Goal: Information Seeking & Learning: Learn about a topic

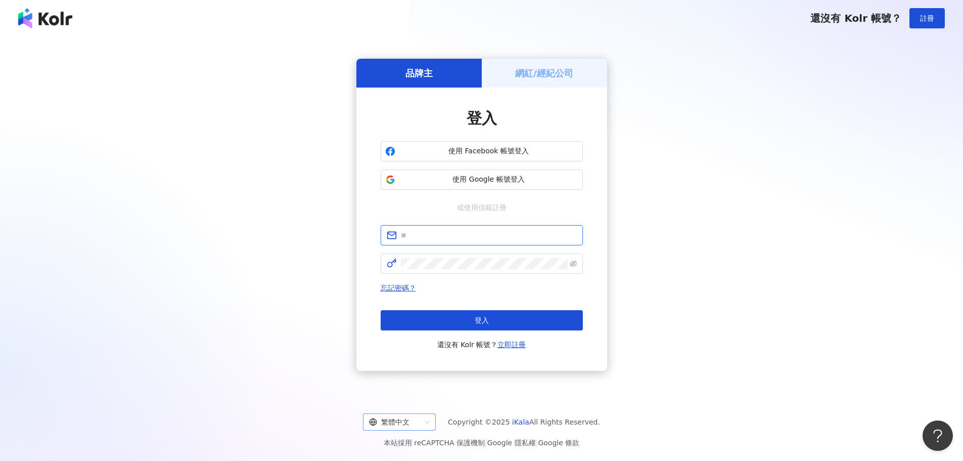
type input "**********"
click at [406, 416] on div "繁體中文" at bounding box center [395, 422] width 52 height 16
click at [405, 381] on div "English" at bounding box center [405, 383] width 57 height 11
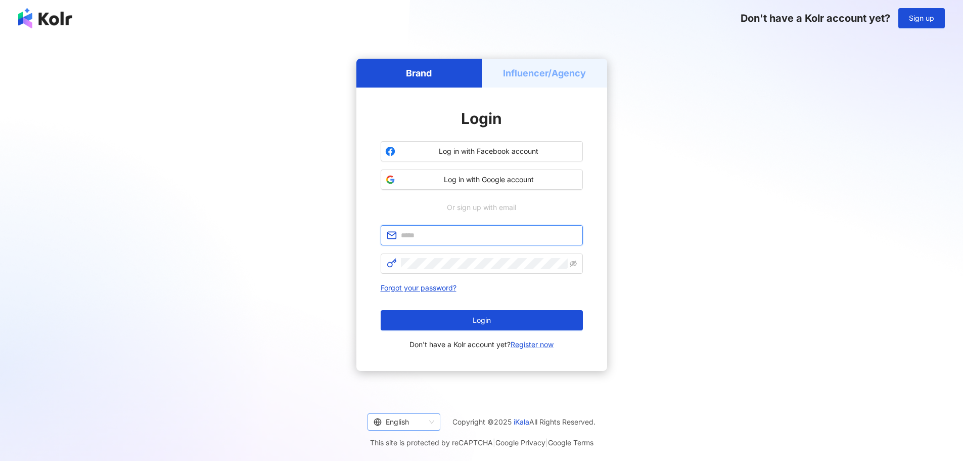
type input "**********"
click at [396, 424] on div "English" at bounding box center [400, 422] width 52 height 16
click at [408, 403] on div "日本語" at bounding box center [402, 400] width 57 height 11
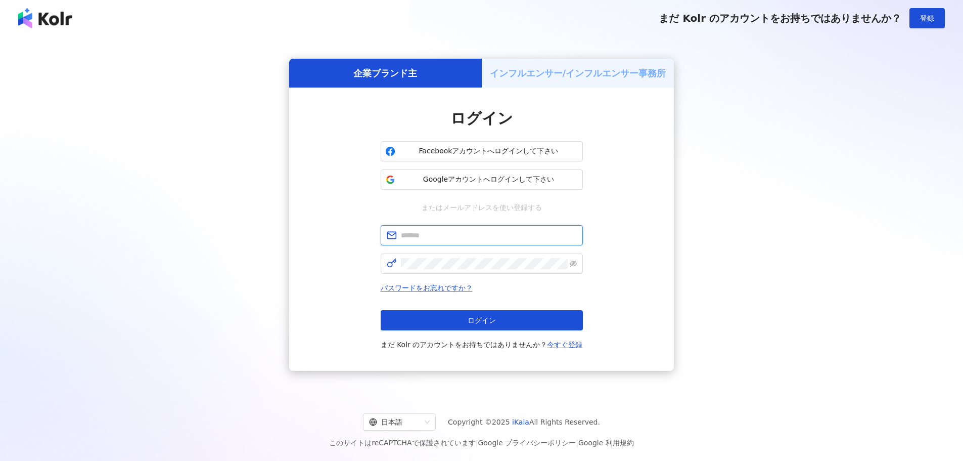
type input "**********"
click at [493, 317] on span "ログイン" at bounding box center [482, 320] width 28 height 8
type input "**********"
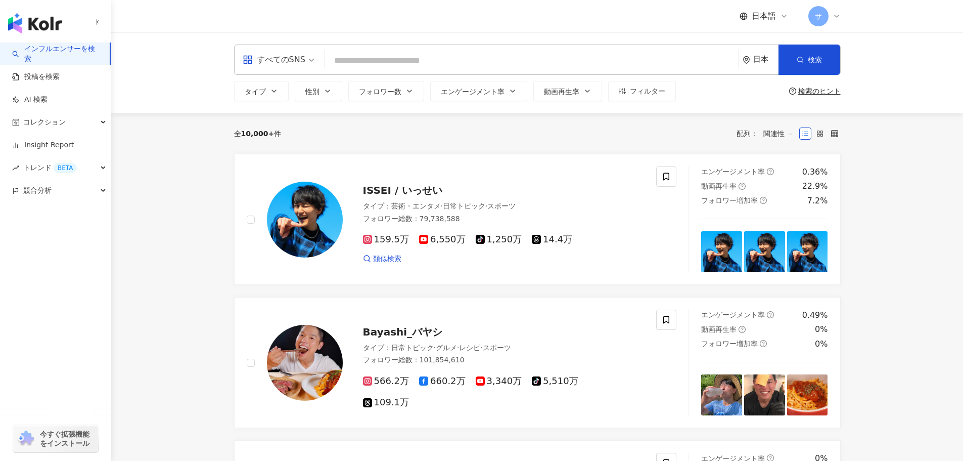
click at [823, 21] on span "サ" at bounding box center [818, 16] width 20 height 20
click at [866, 16] on header "日本語 サ" at bounding box center [537, 16] width 852 height 33
click at [651, 93] on span "フィルター" at bounding box center [647, 91] width 35 height 8
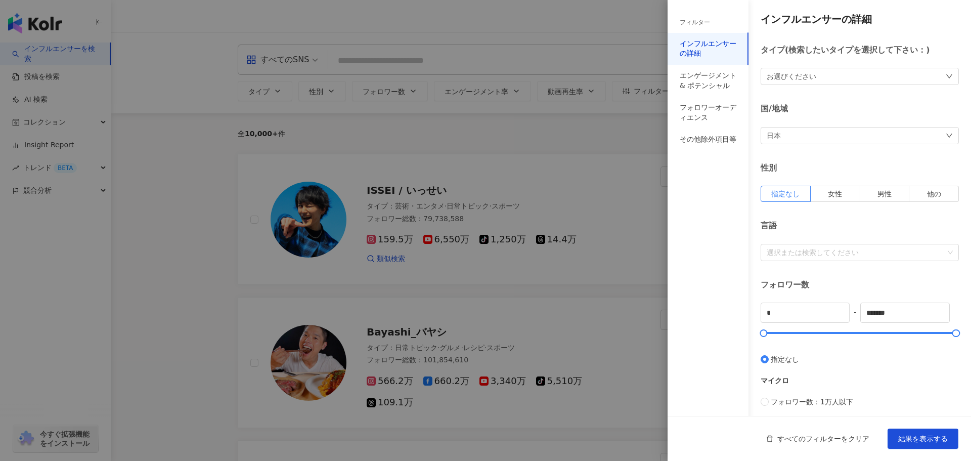
click at [825, 81] on div "お選びください" at bounding box center [859, 76] width 198 height 17
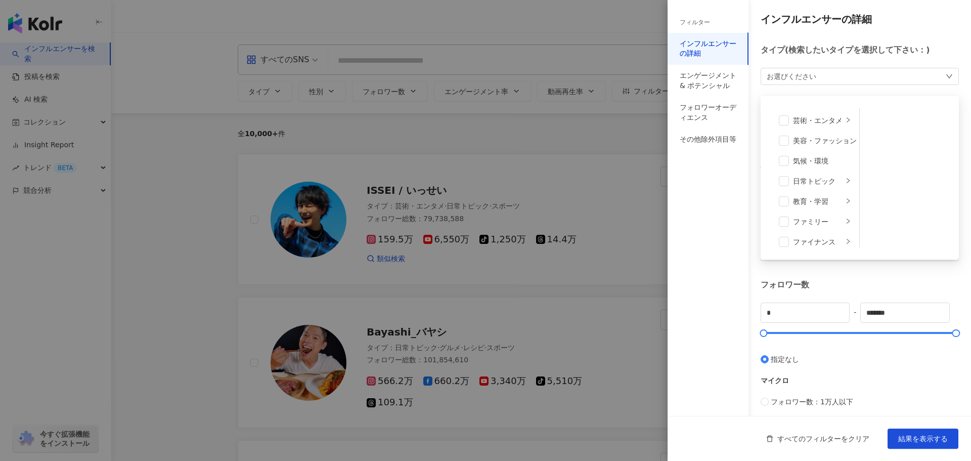
click at [825, 81] on div "お選びください 芸術・エンタメ 美容・ファッション 気候・環境 日常トピック 教育・学習 ファミリー ファイナンス グルメ 占い ゲーム 法律・社会 ライフス…" at bounding box center [859, 76] width 198 height 17
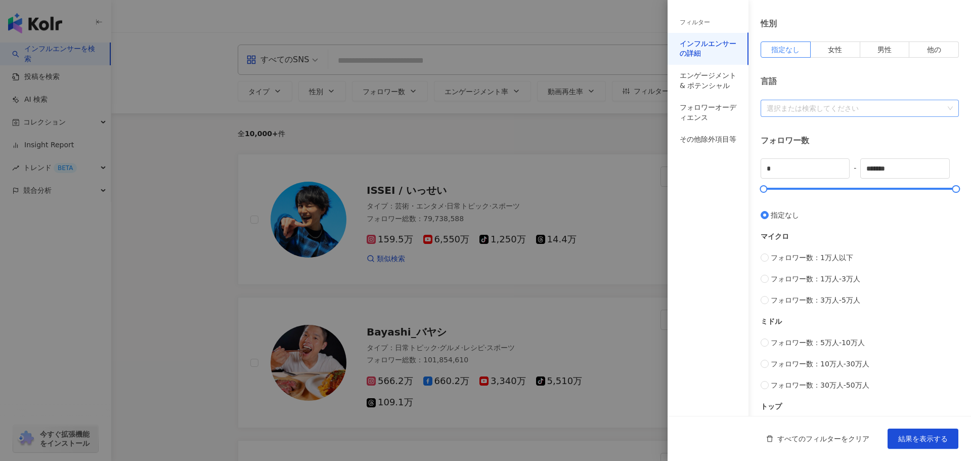
scroll to position [145, 0]
click at [774, 188] on div at bounding box center [859, 188] width 193 height 6
click at [860, 105] on div at bounding box center [854, 107] width 184 height 8
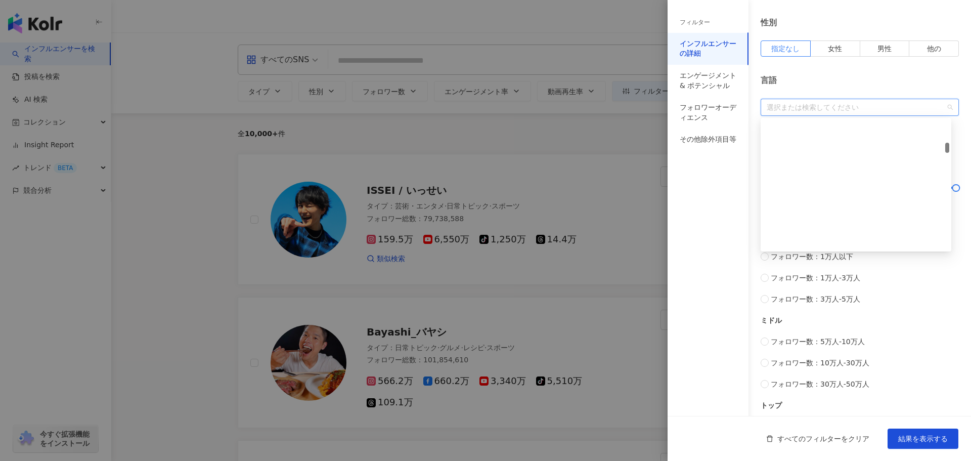
scroll to position [0, 0]
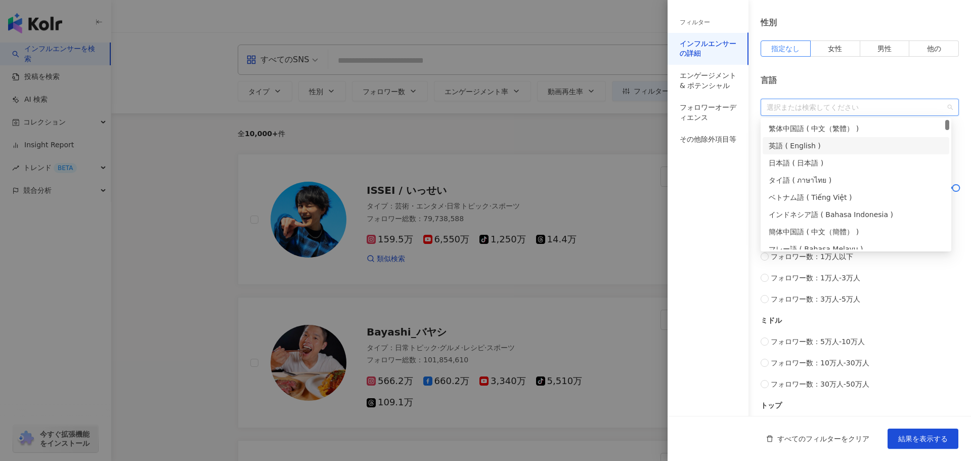
click at [816, 143] on div "英語 ( English )" at bounding box center [855, 145] width 174 height 11
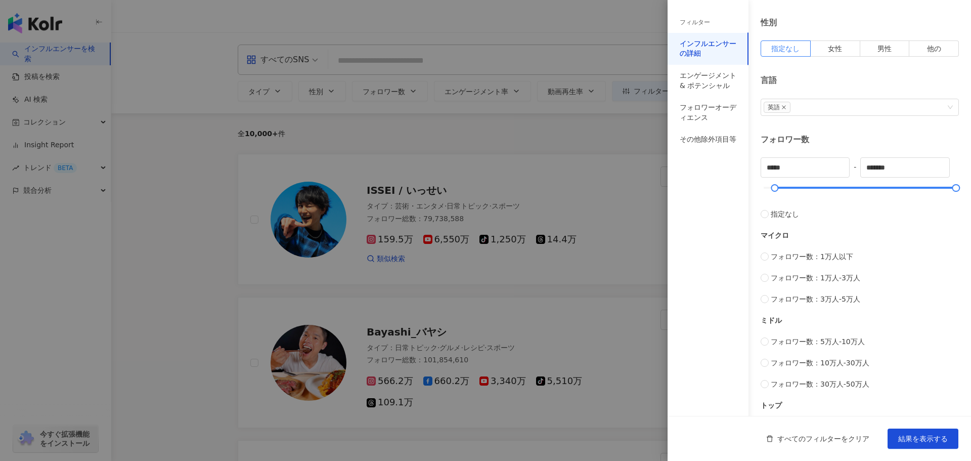
click at [855, 75] on div "言語" at bounding box center [859, 80] width 198 height 11
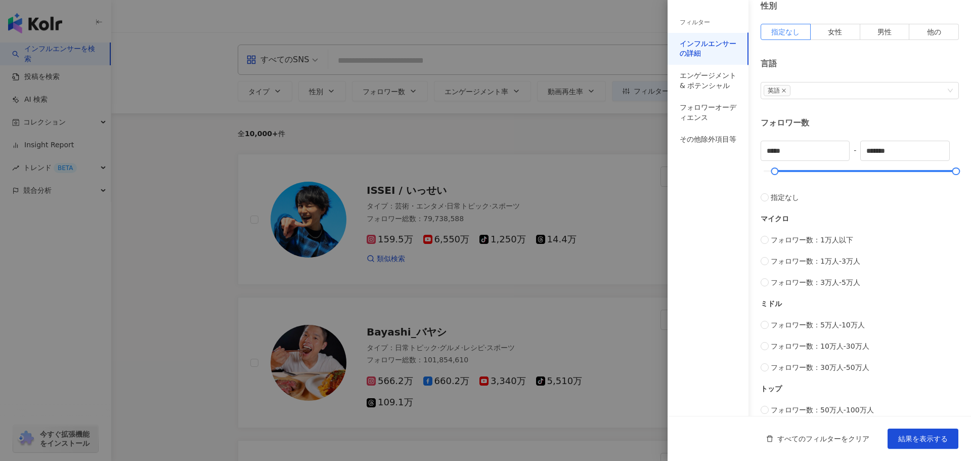
scroll to position [161, 0]
click at [778, 326] on span "フォロワー数：5万人-10万人" at bounding box center [817, 324] width 94 height 11
type input "*****"
type input "******"
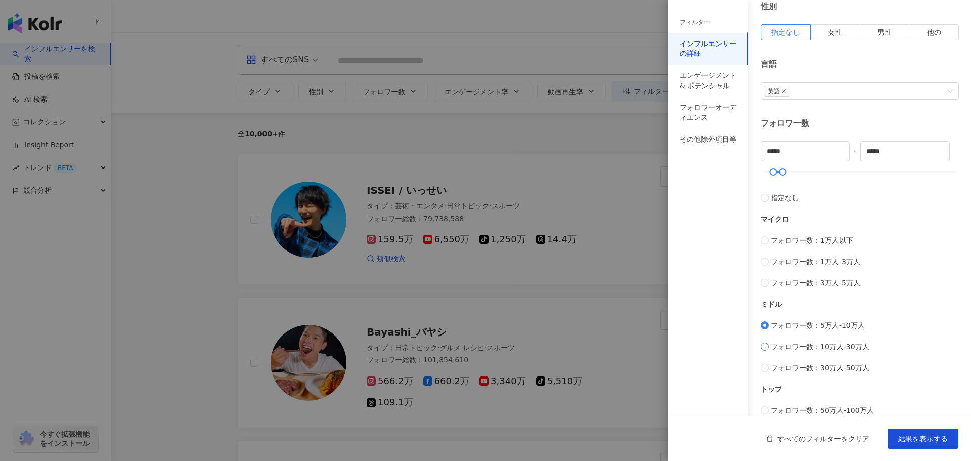
type input "******"
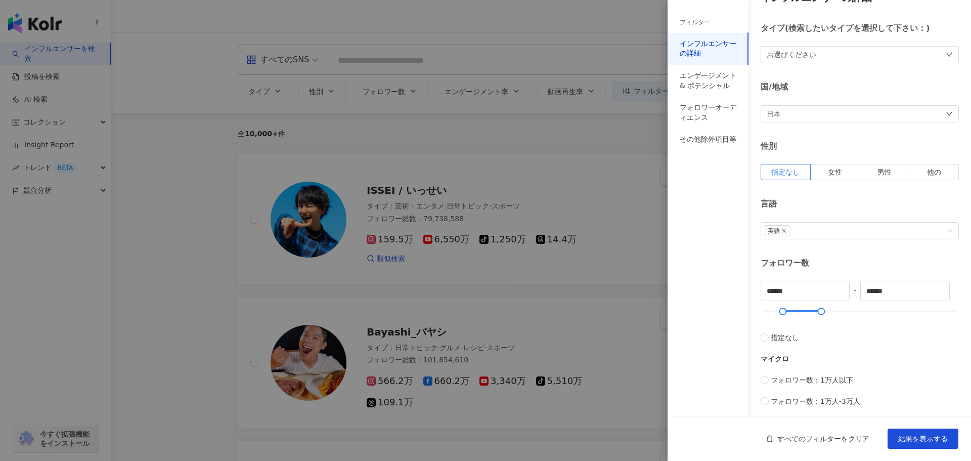
scroll to position [0, 0]
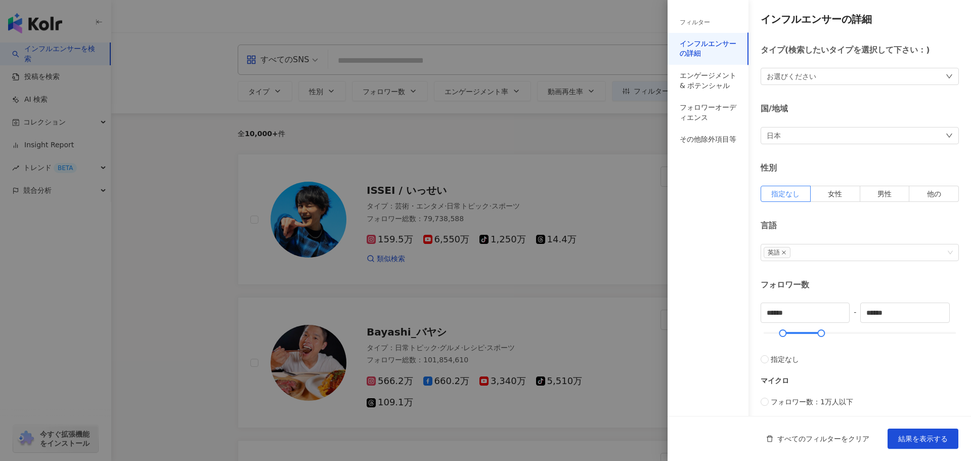
click at [863, 68] on div "お選びください" at bounding box center [859, 76] width 198 height 17
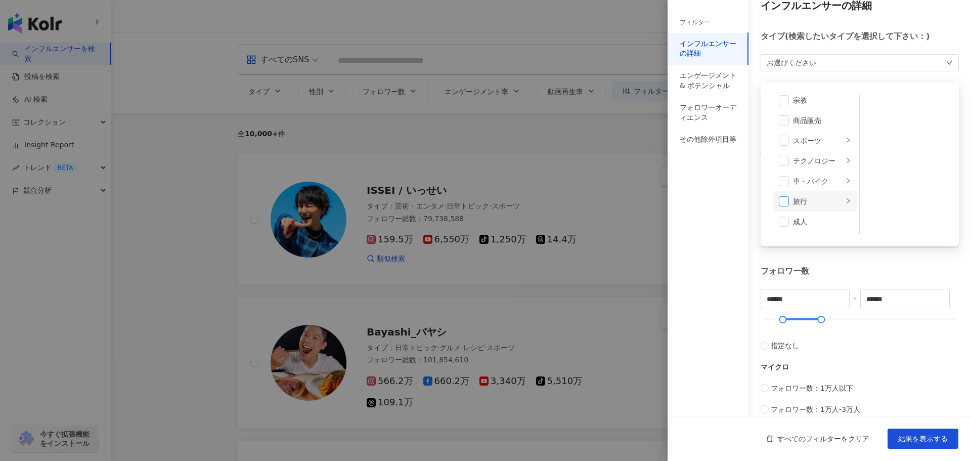
click at [781, 202] on span at bounding box center [784, 201] width 10 height 10
click at [785, 154] on span at bounding box center [784, 158] width 10 height 10
click at [784, 129] on span at bounding box center [784, 128] width 10 height 10
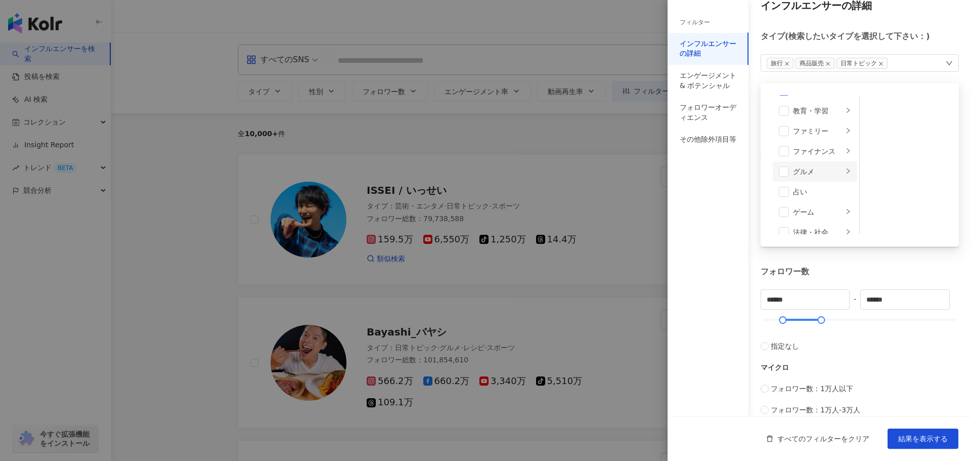
scroll to position [78, 0]
click at [783, 169] on span at bounding box center [784, 171] width 10 height 10
click at [787, 168] on span at bounding box center [784, 168] width 10 height 10
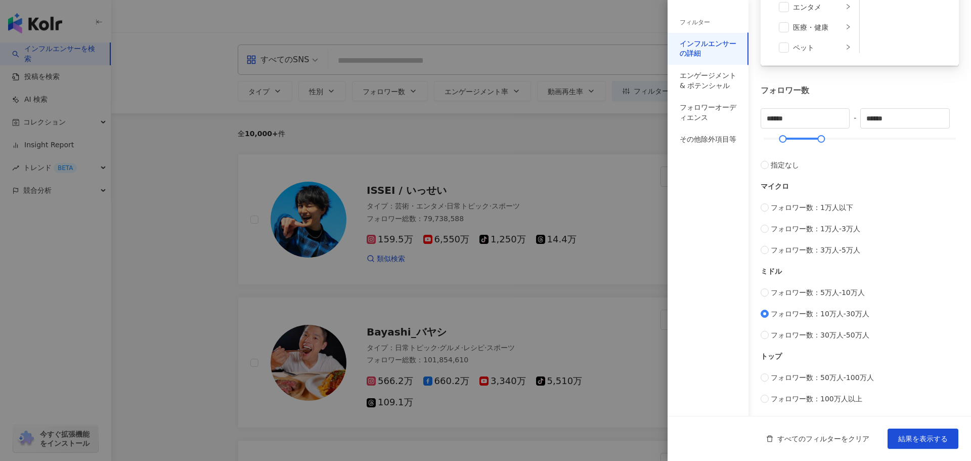
scroll to position [0, 0]
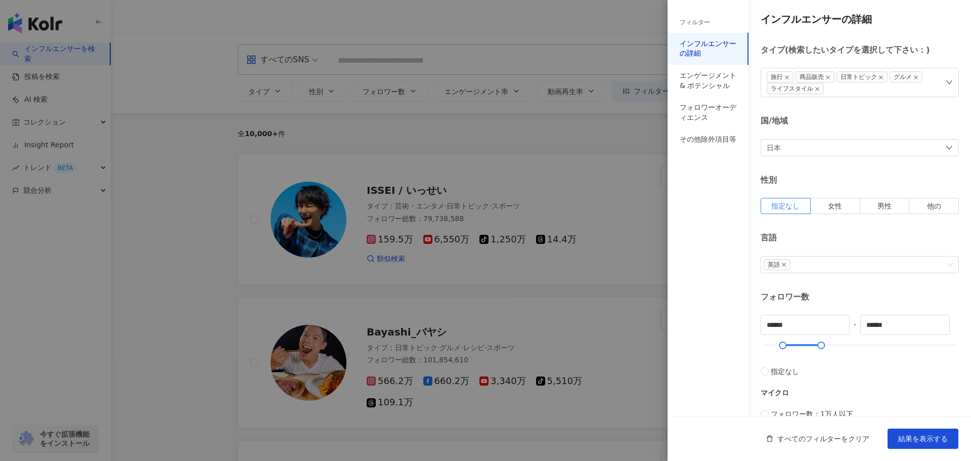
click at [903, 29] on div "インフルエンサーの詳細 タイプ ( 検索したいタイプを選択して下さい： ) 旅行 商品販売 日常トピック グルメ ライフスタイル 芸術・エンタメ 美容・ファッ…" at bounding box center [818, 311] width 303 height 622
click at [916, 439] on span "結果を表示する" at bounding box center [923, 438] width 50 height 8
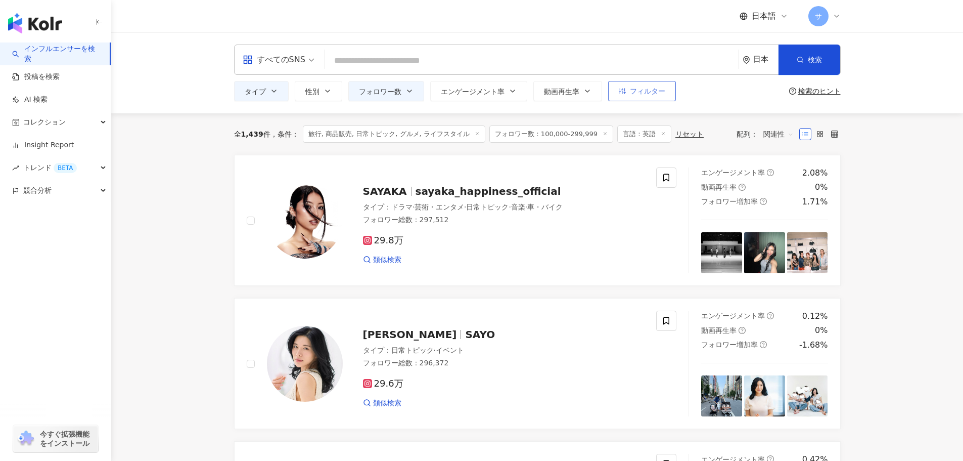
click at [658, 87] on span "フィルター" at bounding box center [647, 91] width 35 height 8
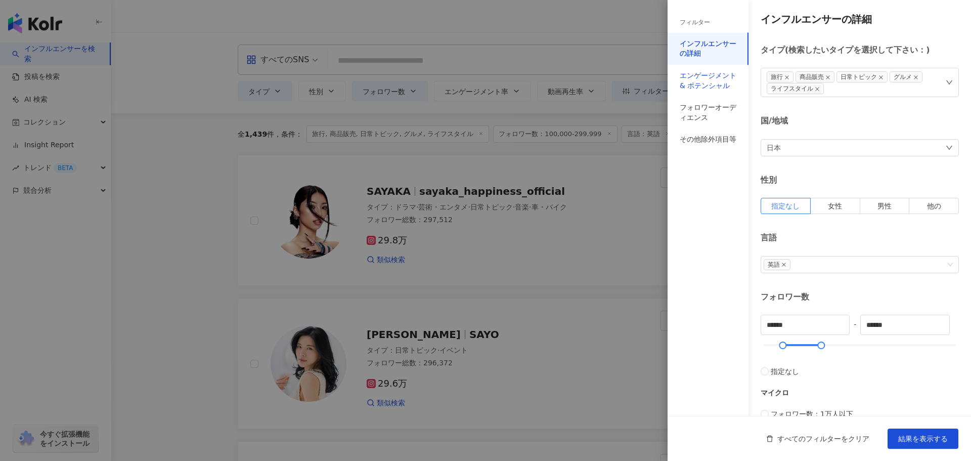
click at [719, 83] on div "エンゲージメント & ポテンシャル" at bounding box center [707, 81] width 57 height 20
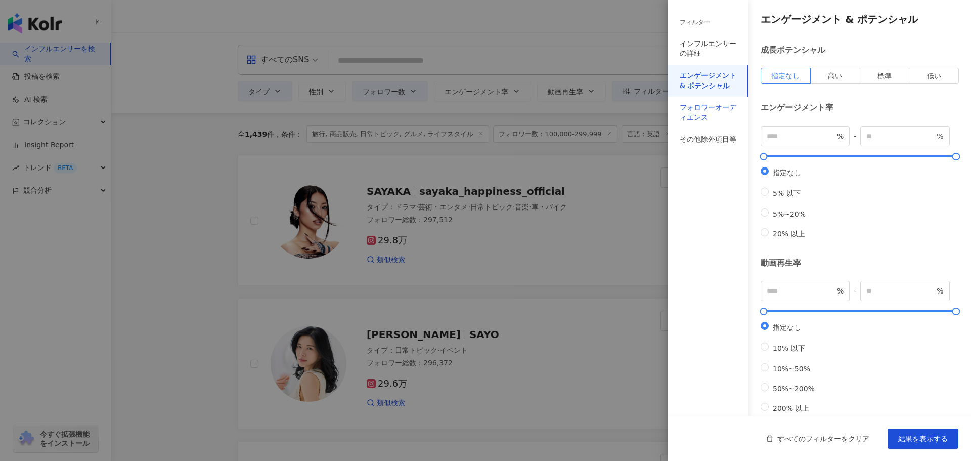
click at [707, 112] on div "フォロワーオーディエンス" at bounding box center [707, 113] width 57 height 20
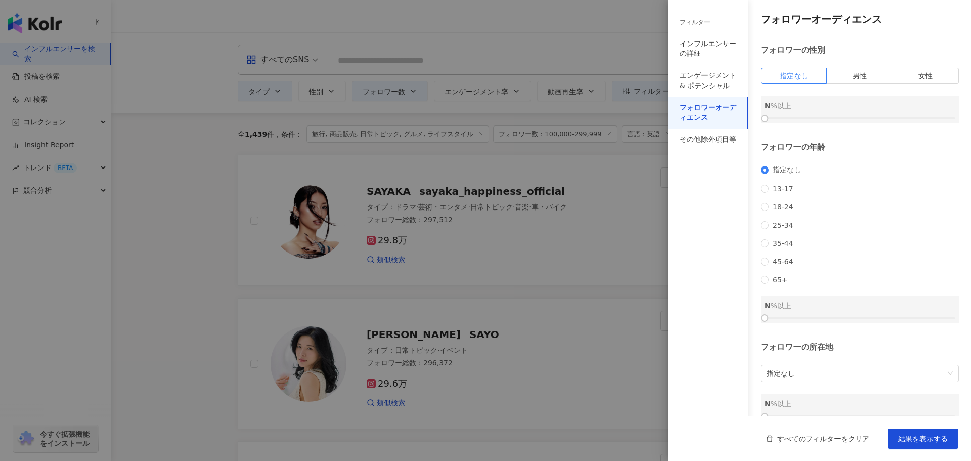
scroll to position [30, 0]
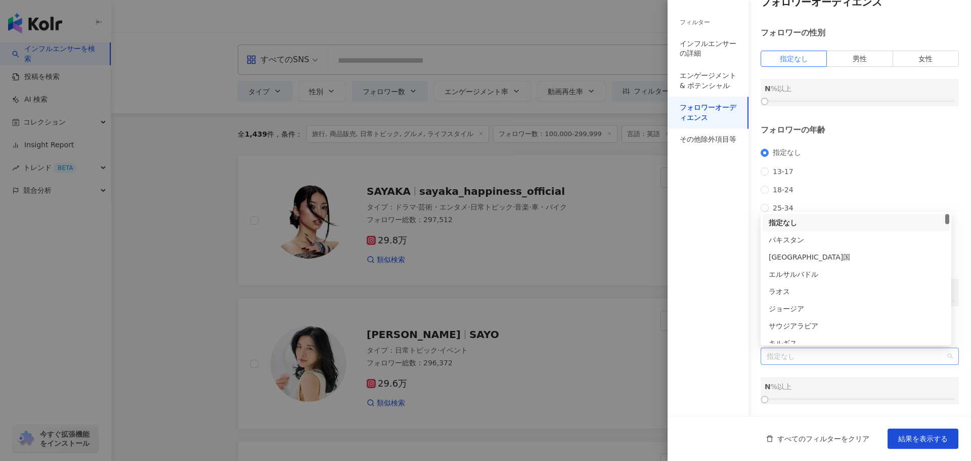
click at [809, 359] on span "指定なし" at bounding box center [859, 356] width 186 height 16
type input "****"
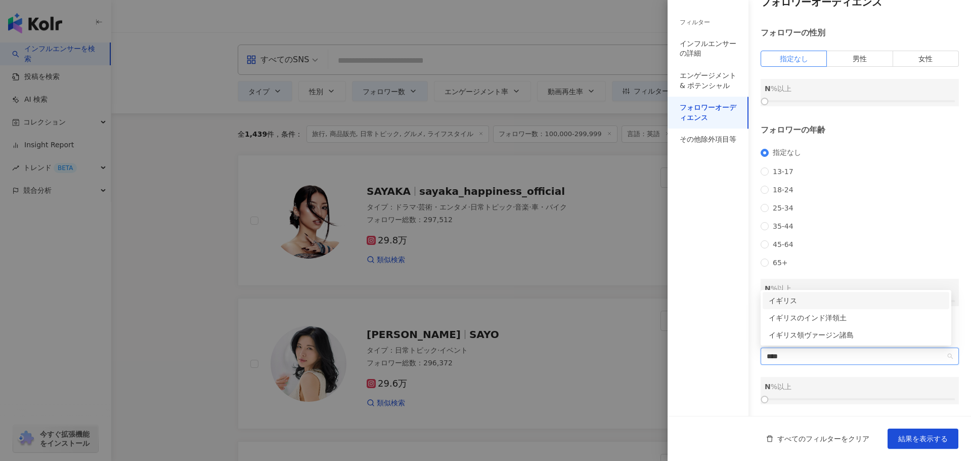
click at [822, 298] on div "イギリス" at bounding box center [855, 300] width 174 height 11
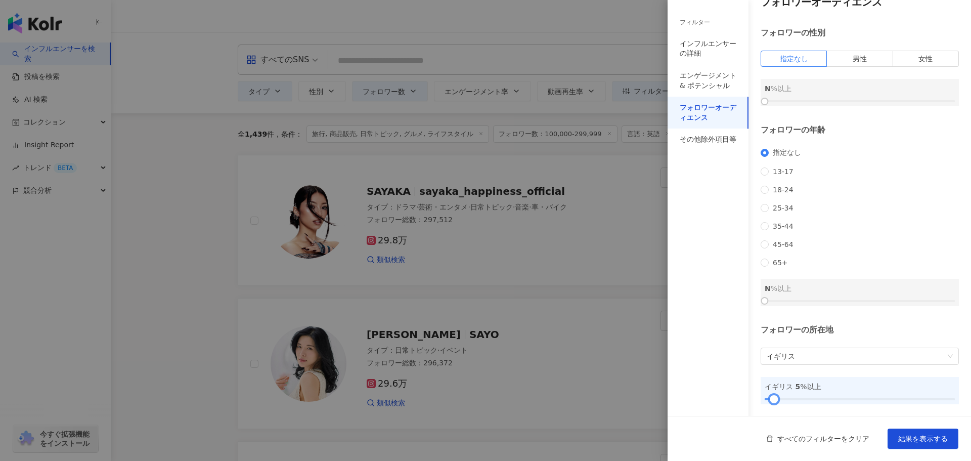
drag, startPoint x: 765, startPoint y: 398, endPoint x: 774, endPoint y: 398, distance: 9.1
click at [774, 398] on div at bounding box center [774, 399] width 6 height 6
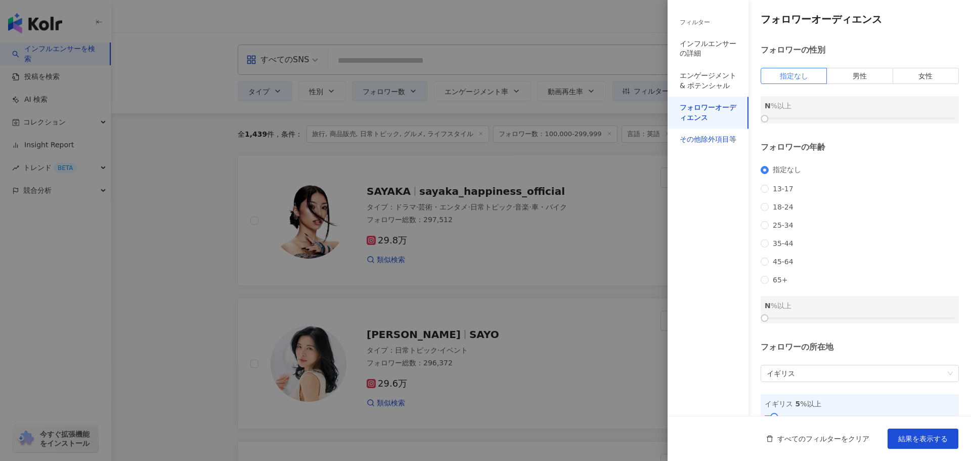
click at [707, 141] on div "その他除外項目等" at bounding box center [707, 139] width 57 height 10
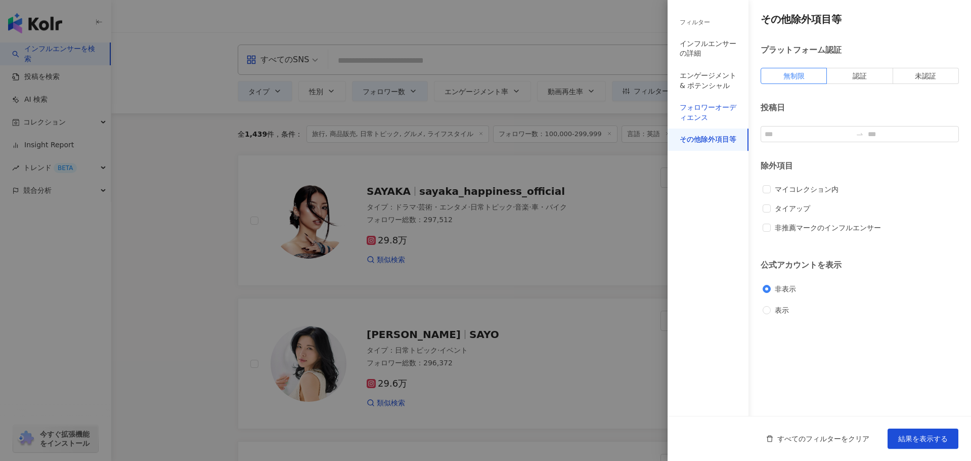
click at [700, 107] on div "フォロワーオーディエンス" at bounding box center [707, 113] width 57 height 20
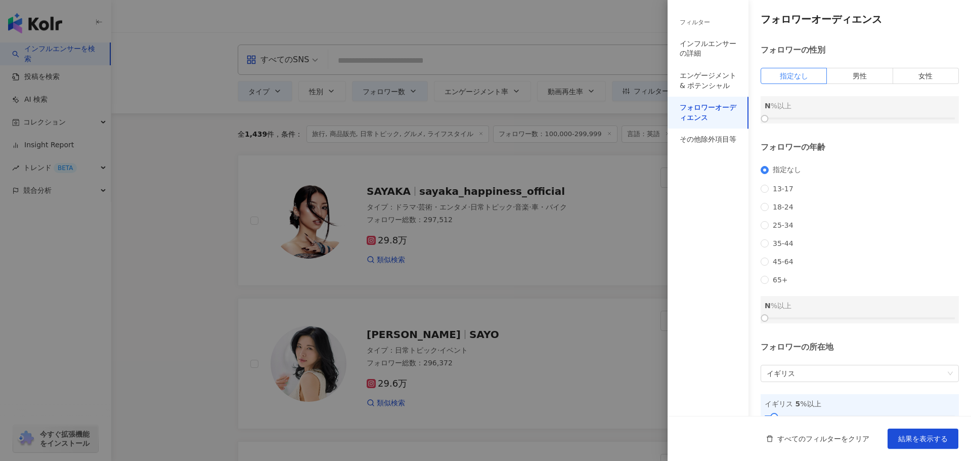
scroll to position [30, 0]
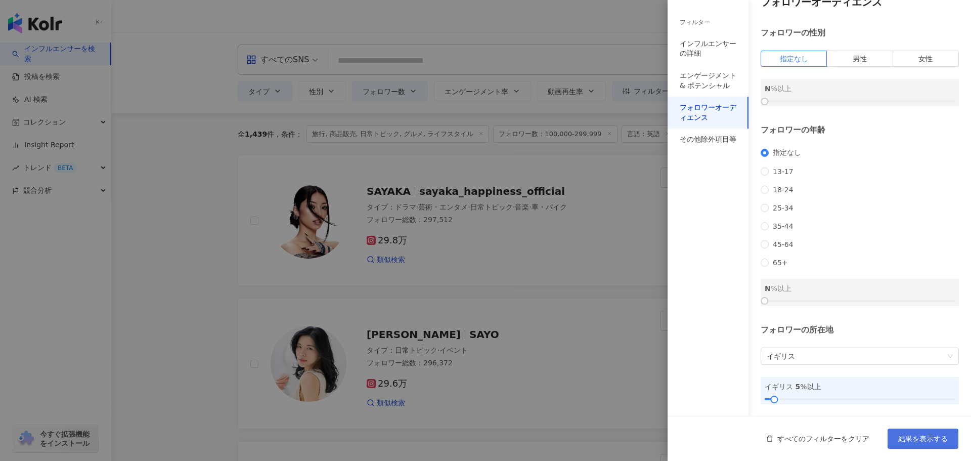
click at [909, 434] on span "結果を表示する" at bounding box center [923, 438] width 50 height 8
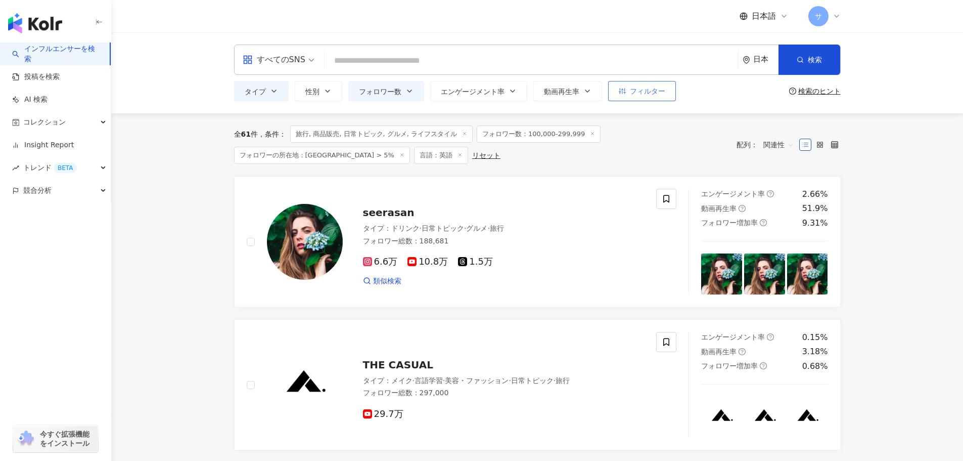
click at [652, 91] on span "フィルター" at bounding box center [647, 91] width 35 height 8
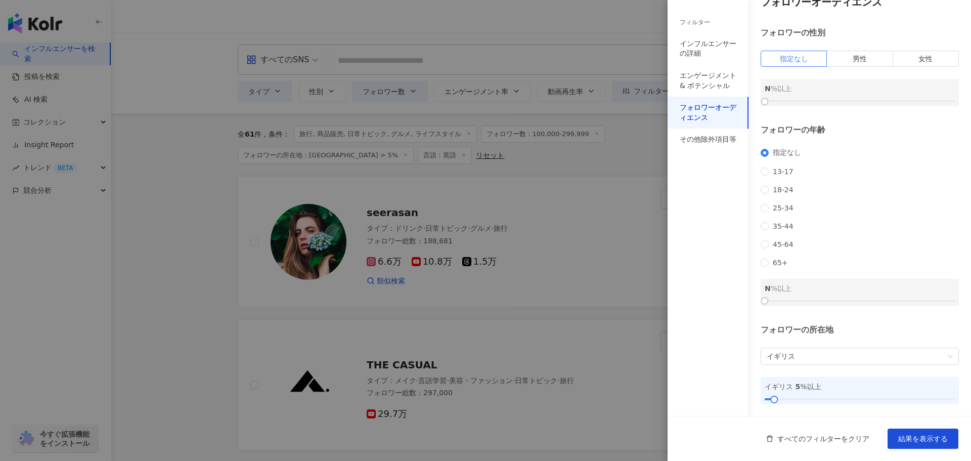
click at [631, 155] on div at bounding box center [485, 230] width 971 height 461
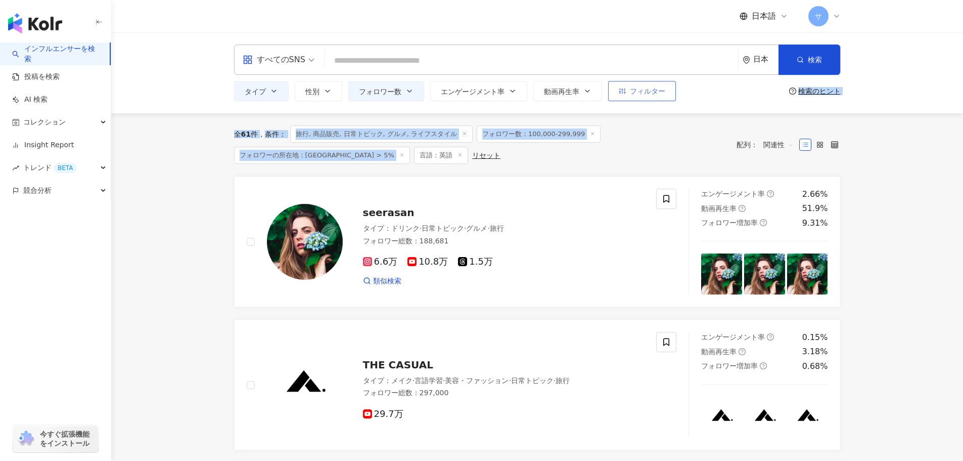
drag, startPoint x: 617, startPoint y: 145, endPoint x: 645, endPoint y: 94, distance: 58.6
click at [645, 94] on span "フィルター" at bounding box center [647, 91] width 35 height 8
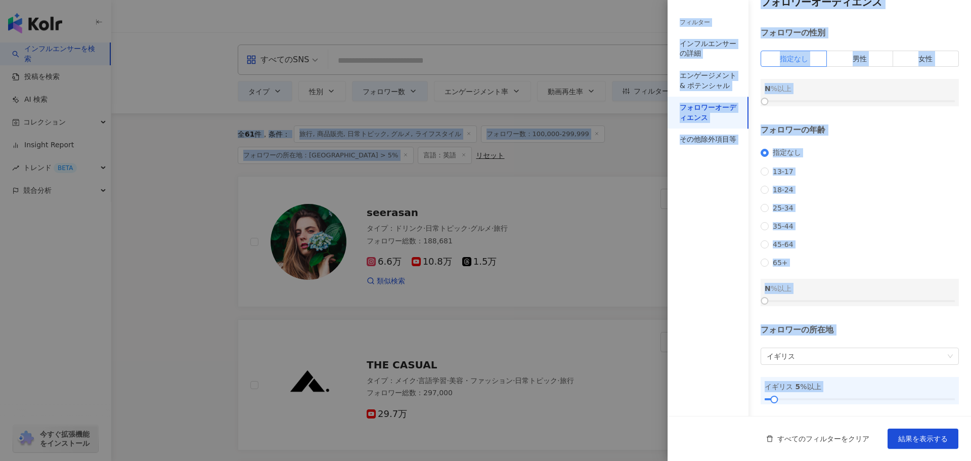
click at [717, 115] on div "フォロワーオーディエンス" at bounding box center [707, 113] width 57 height 20
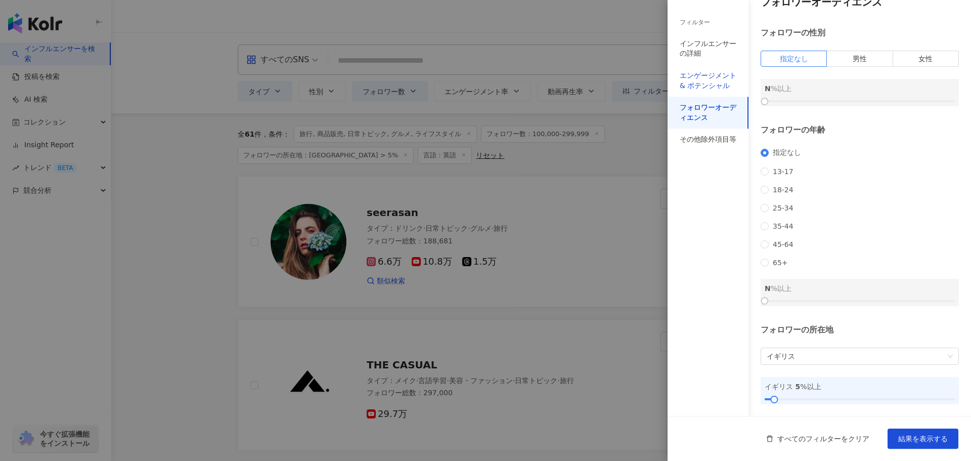
click at [718, 76] on div "エンゲージメント & ポテンシャル" at bounding box center [707, 81] width 57 height 20
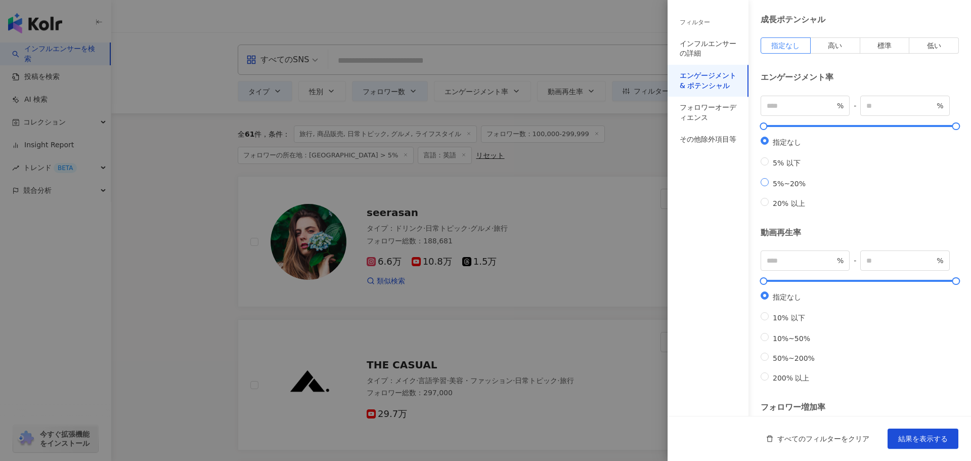
click at [787, 188] on span "5%~20%" at bounding box center [788, 183] width 41 height 8
type input "*"
click at [905, 101] on input "**" at bounding box center [900, 105] width 68 height 11
type input "*"
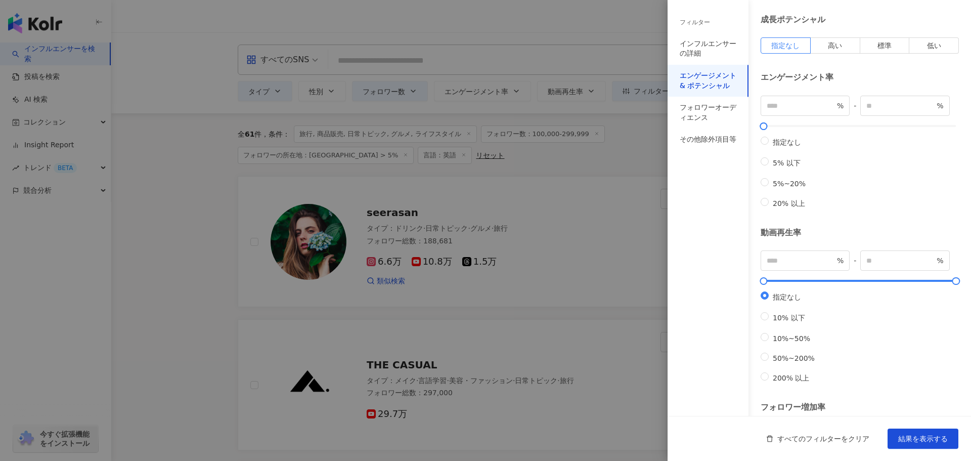
type input "*"
click at [916, 78] on div "エンゲージメント率" at bounding box center [859, 77] width 198 height 11
click at [776, 188] on span "5%~20%" at bounding box center [788, 183] width 41 height 8
type input "*"
type input "**"
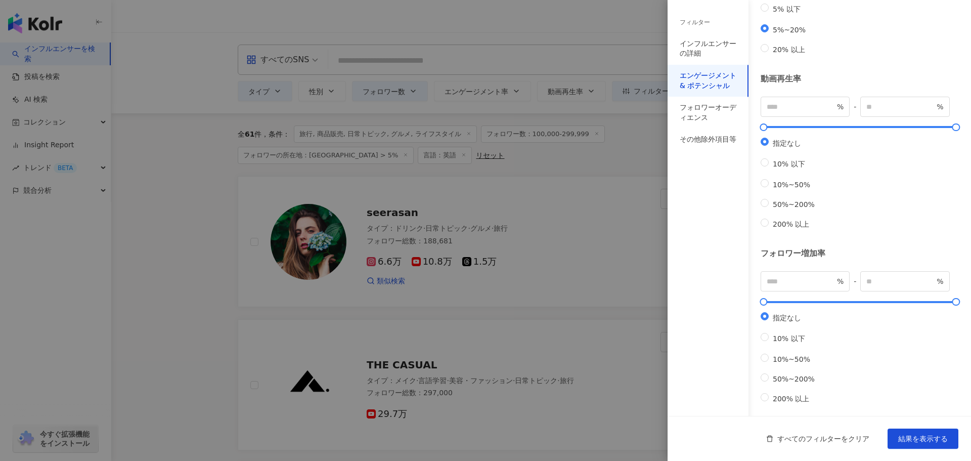
scroll to position [186, 0]
click at [776, 187] on span "10%~50%" at bounding box center [790, 183] width 45 height 8
type input "**"
click at [783, 144] on label "指定なし" at bounding box center [789, 141] width 58 height 11
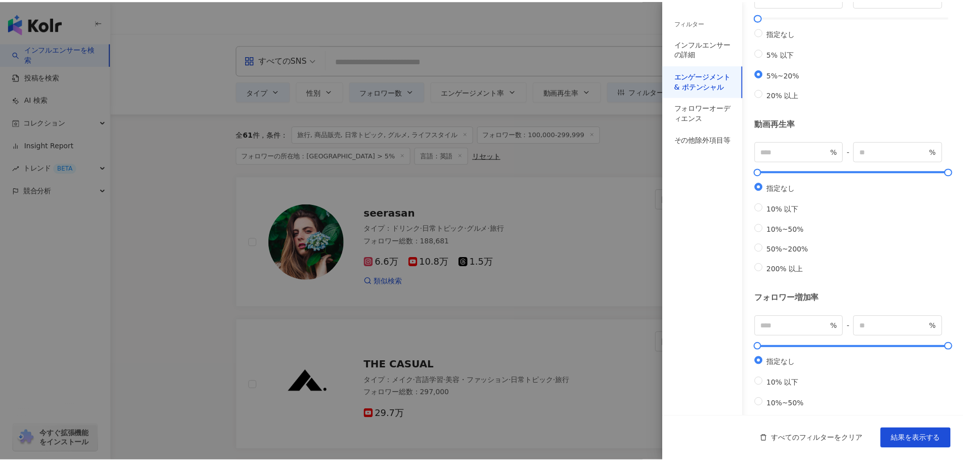
scroll to position [217, 0]
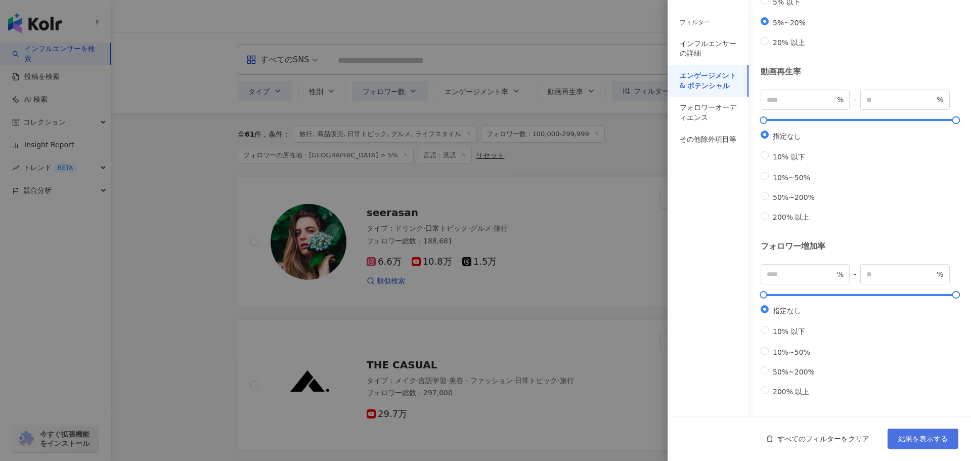
click at [920, 436] on span "結果を表示する" at bounding box center [923, 438] width 50 height 8
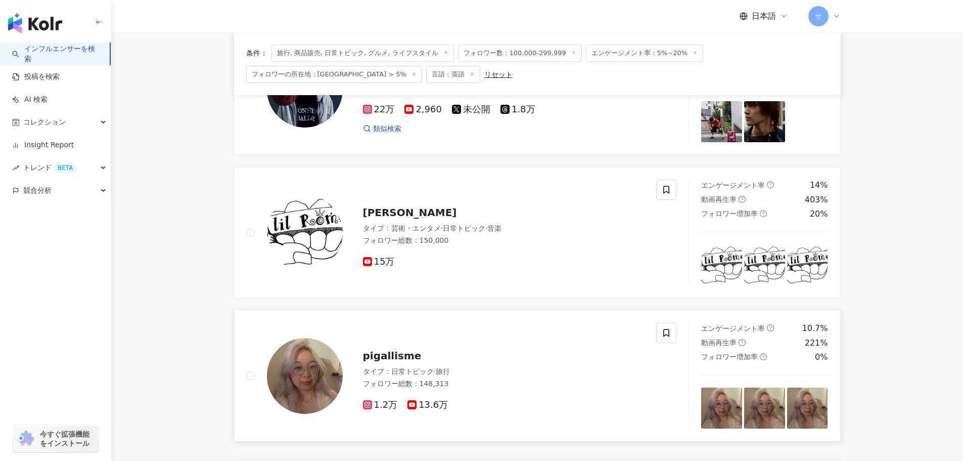
scroll to position [301, 0]
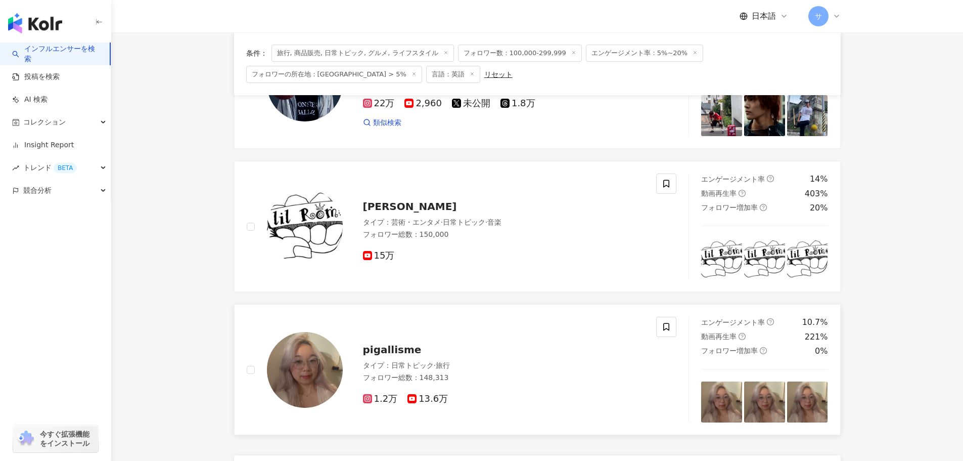
click at [406, 347] on span "pigallisme" at bounding box center [392, 349] width 59 height 12
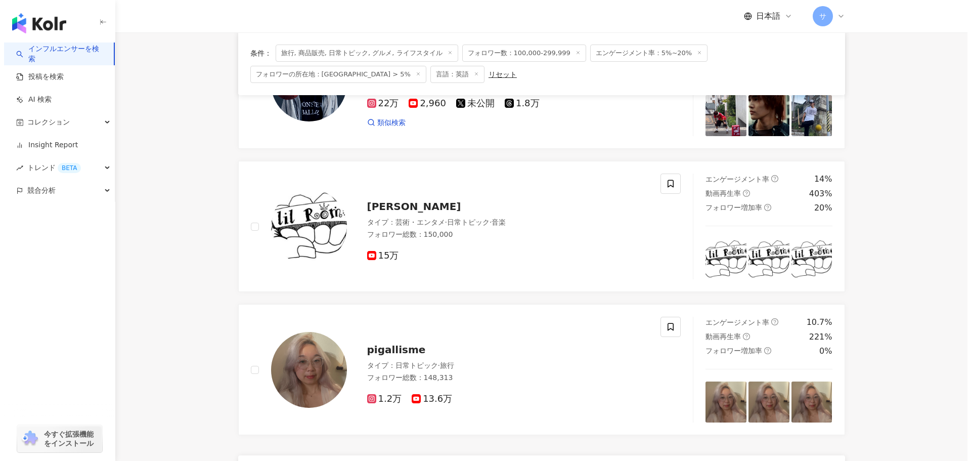
scroll to position [0, 0]
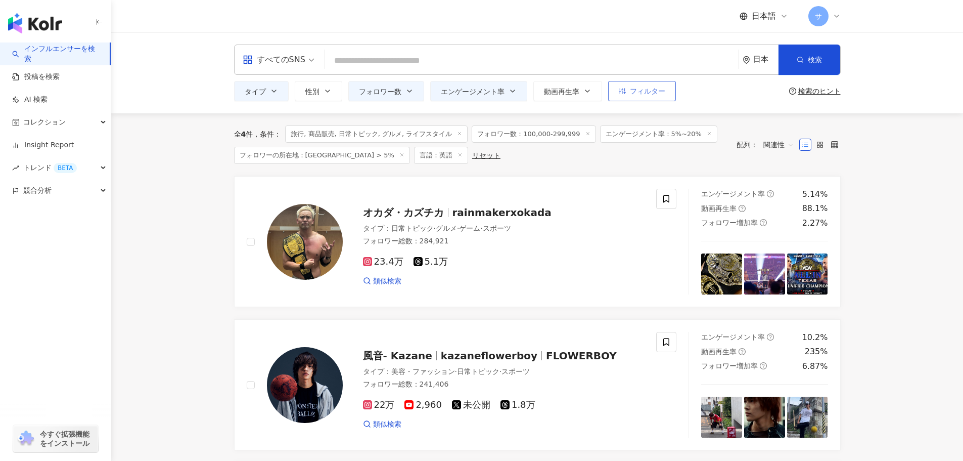
click at [633, 89] on span "フィルター" at bounding box center [647, 91] width 35 height 8
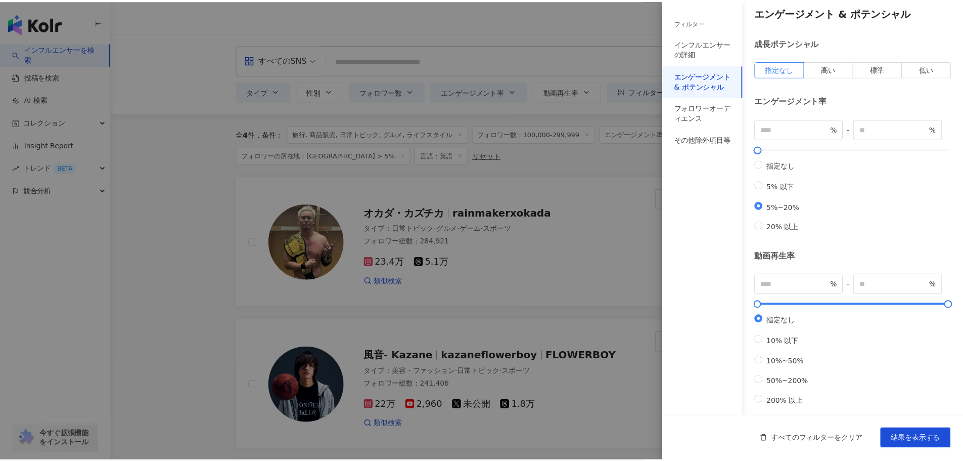
scroll to position [5, 0]
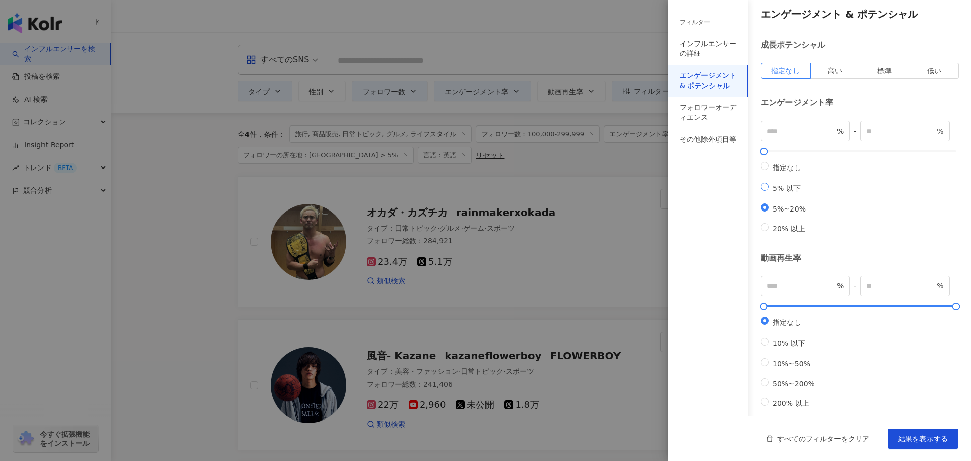
click at [794, 192] on span "5% 以下" at bounding box center [786, 188] width 36 height 8
type input "*"
click at [914, 440] on span "結果を表示する" at bounding box center [923, 438] width 50 height 8
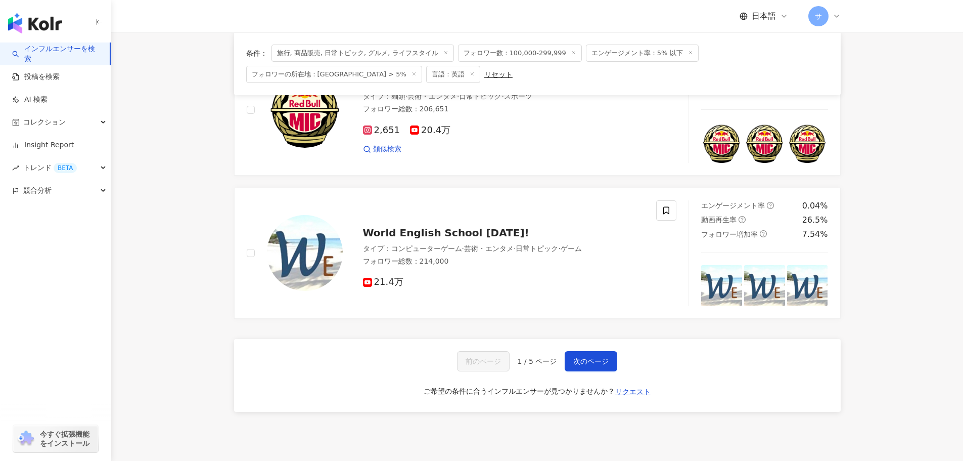
scroll to position [1651, 0]
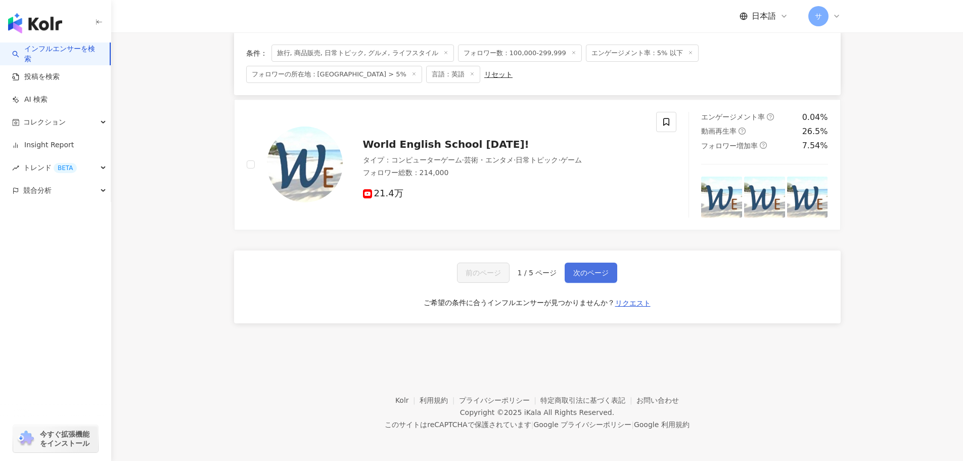
click at [594, 267] on button "次のページ" at bounding box center [591, 272] width 53 height 20
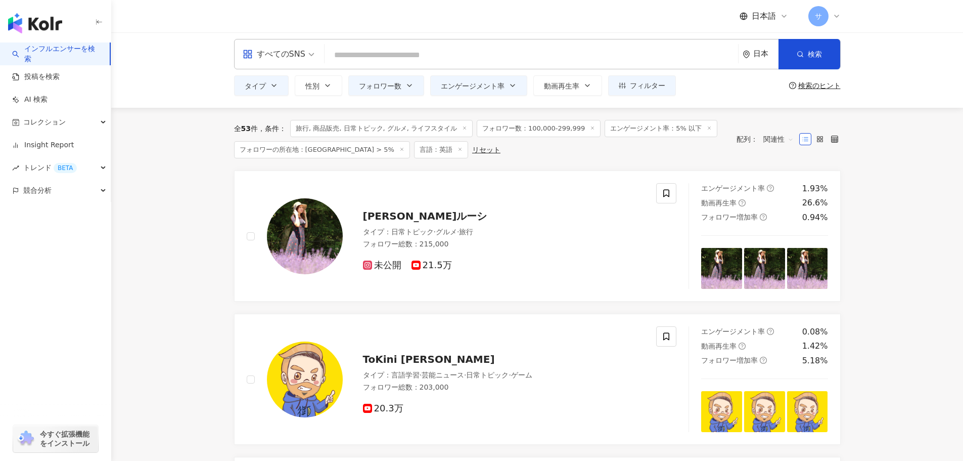
scroll to position [0, 0]
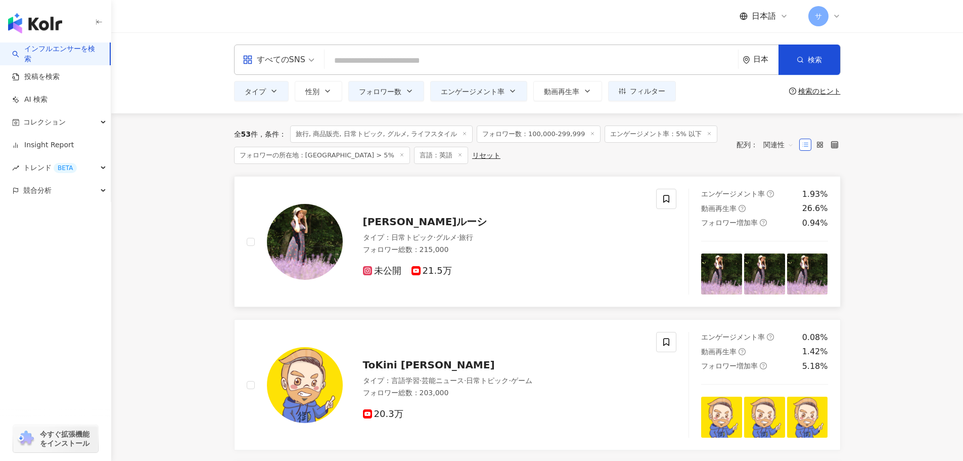
click at [369, 272] on icon at bounding box center [367, 270] width 5 height 5
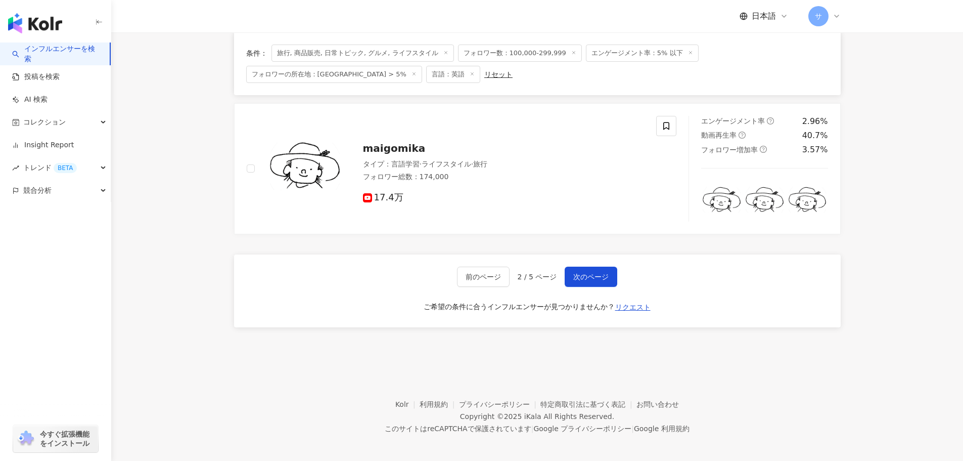
scroll to position [1651, 0]
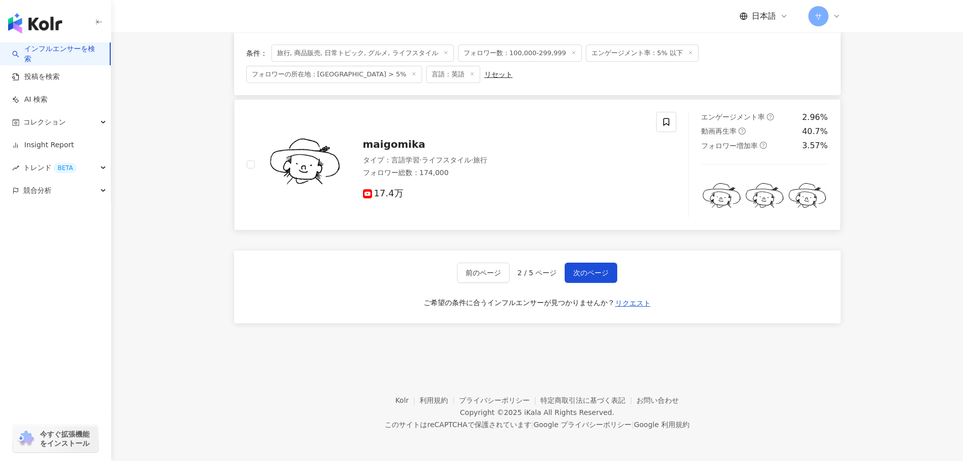
click at [372, 195] on icon at bounding box center [367, 193] width 9 height 9
click at [603, 279] on button "次のページ" at bounding box center [591, 272] width 53 height 20
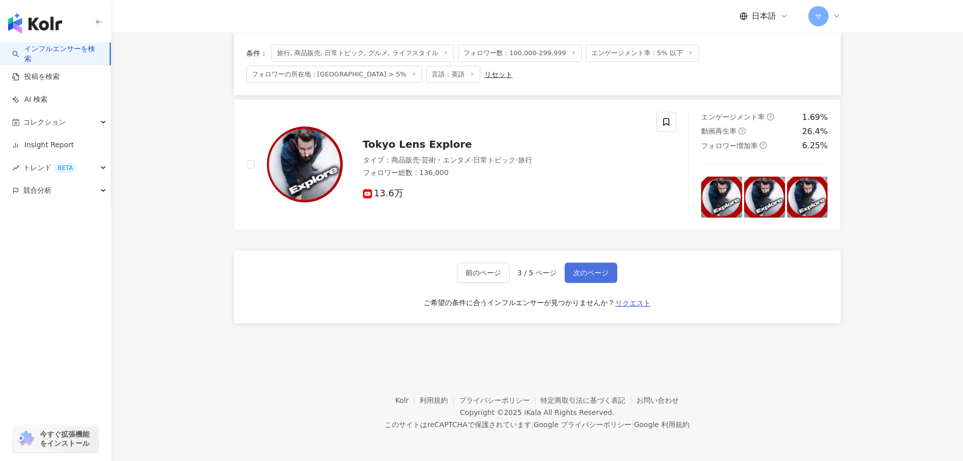
click at [580, 267] on button "次のページ" at bounding box center [591, 272] width 53 height 20
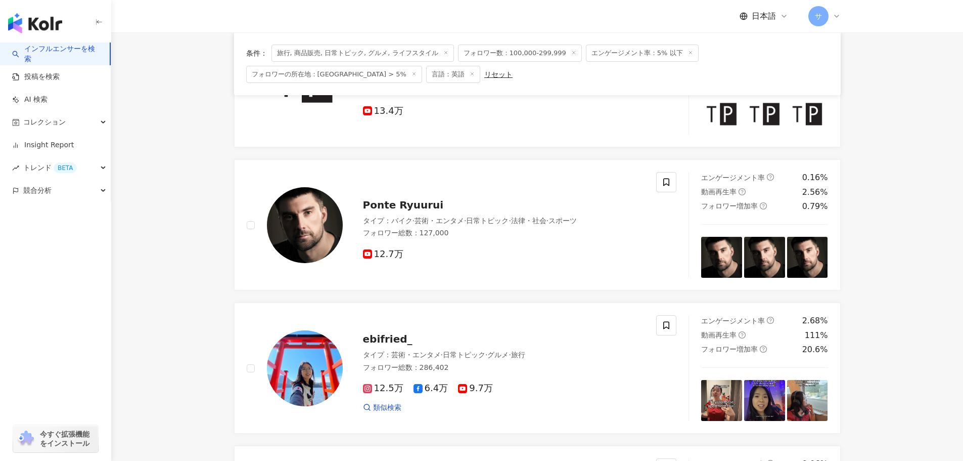
scroll to position [313, 0]
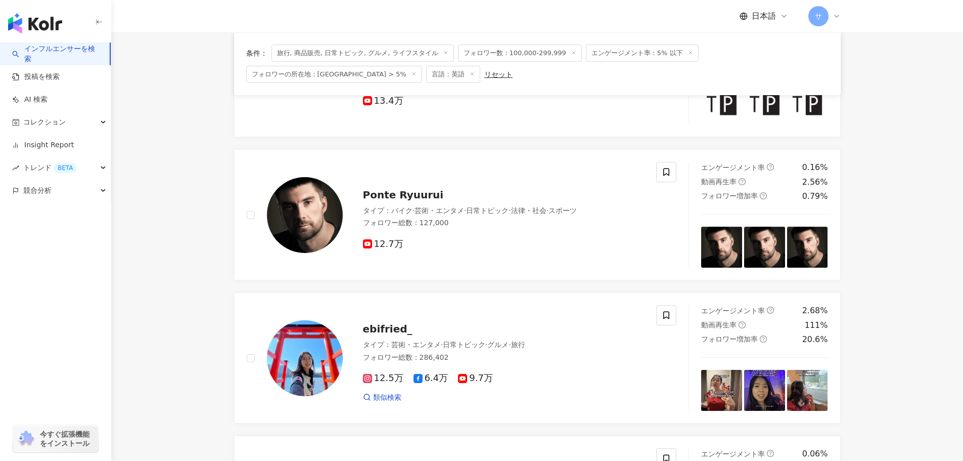
click at [580, 267] on div "Ponte Ryuurui タイプ ： バイク · 芸術・エンタメ · 日常トピック · 法律・社会 · スポーツ フォロワー総数 ： 127,000 12.…" at bounding box center [452, 215] width 410 height 106
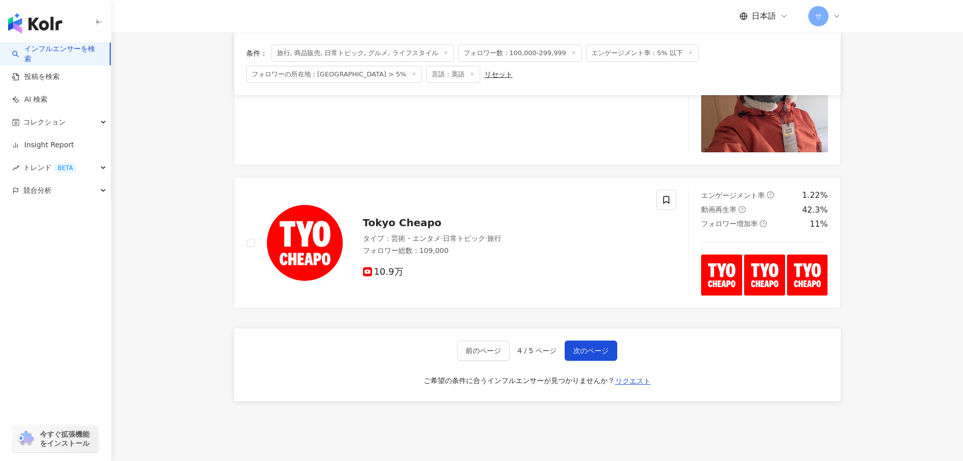
scroll to position [1736, 0]
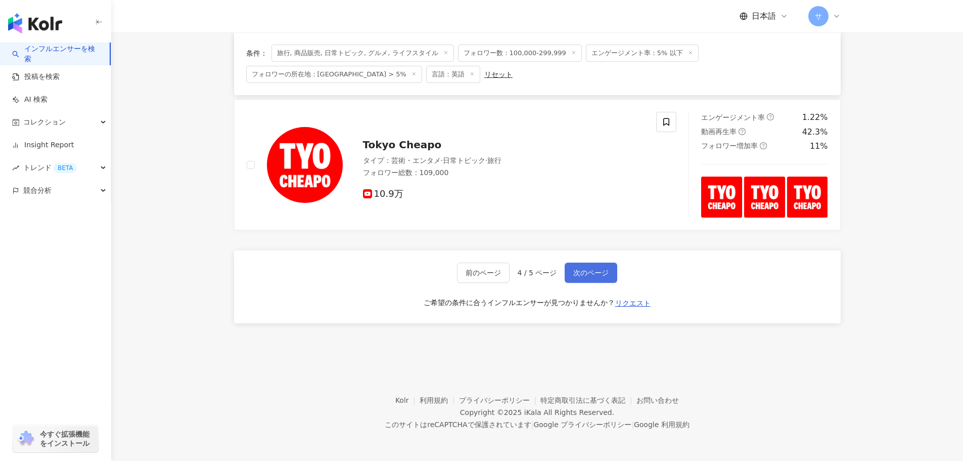
click at [590, 271] on span "次のページ" at bounding box center [590, 272] width 35 height 8
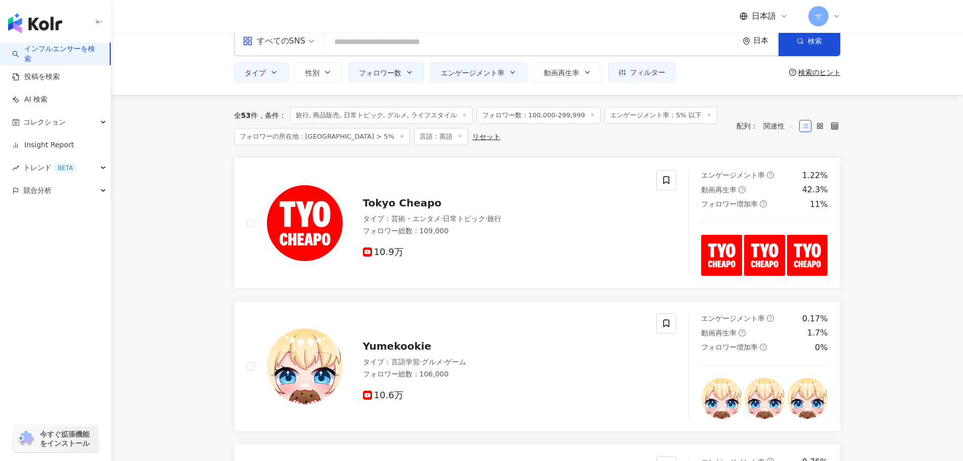
scroll to position [0, 0]
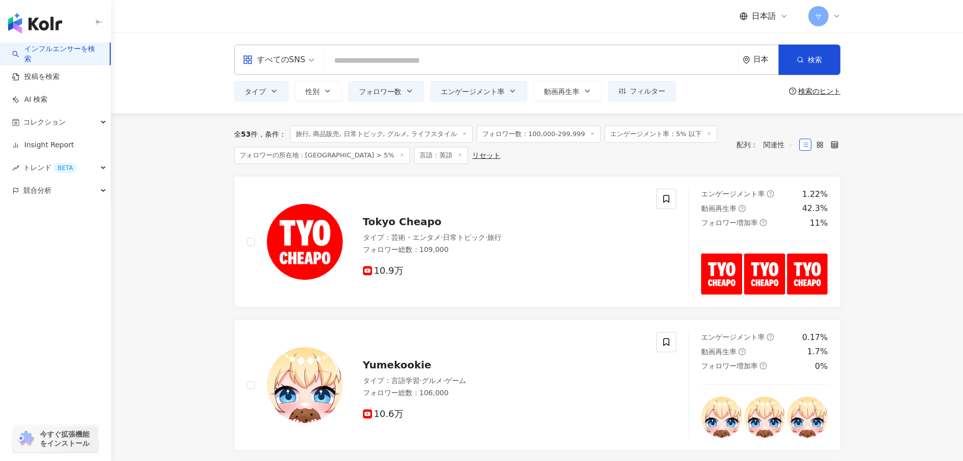
click at [439, 65] on input "search" at bounding box center [531, 60] width 405 height 19
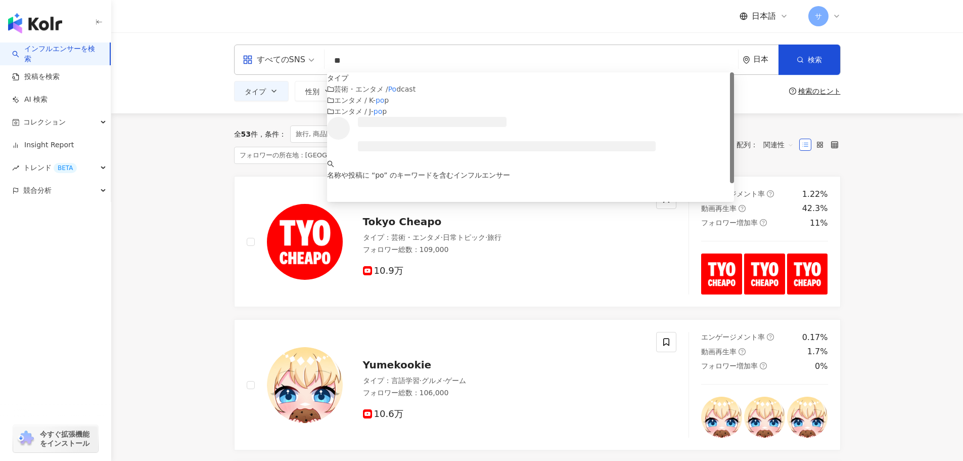
type input "*"
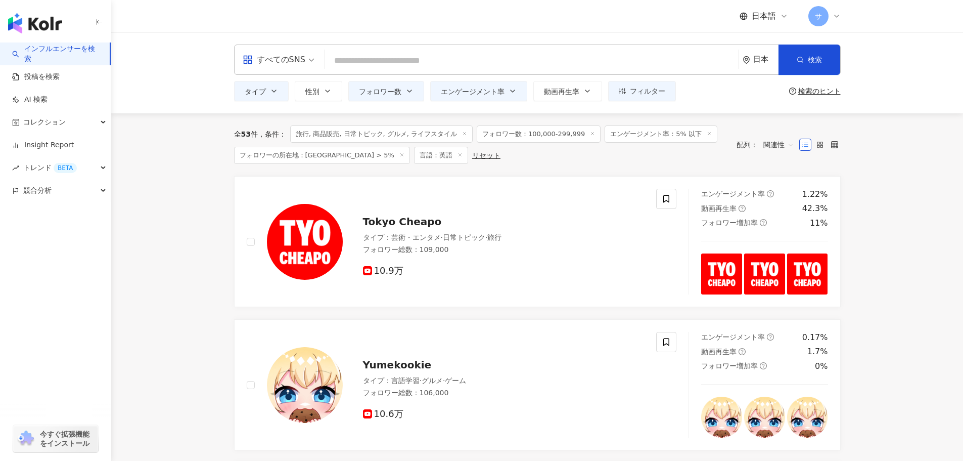
type input "*"
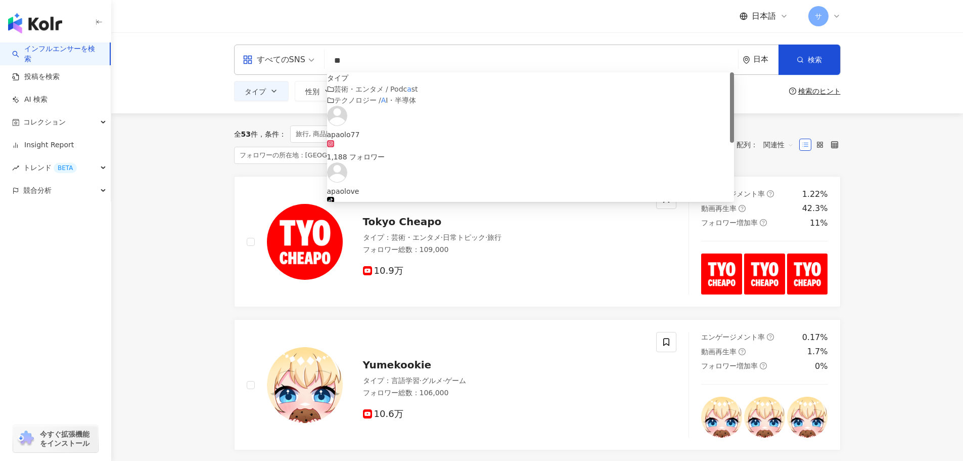
type input "*"
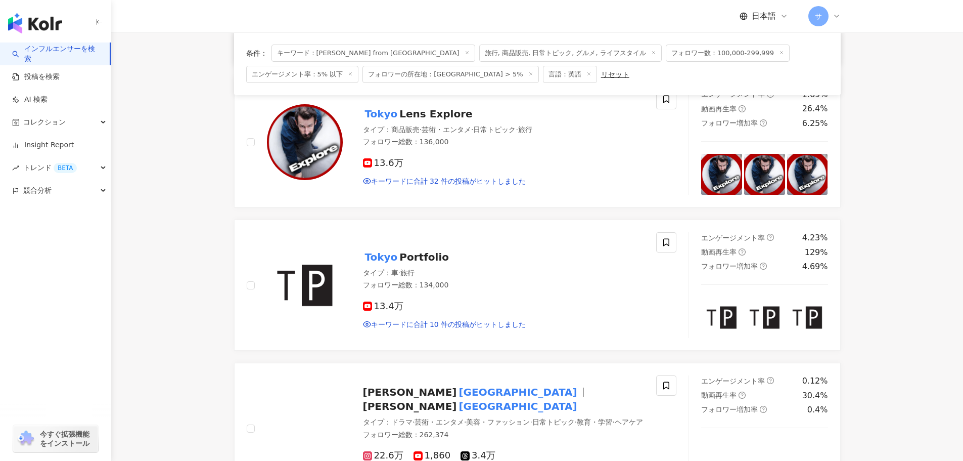
scroll to position [243, 0]
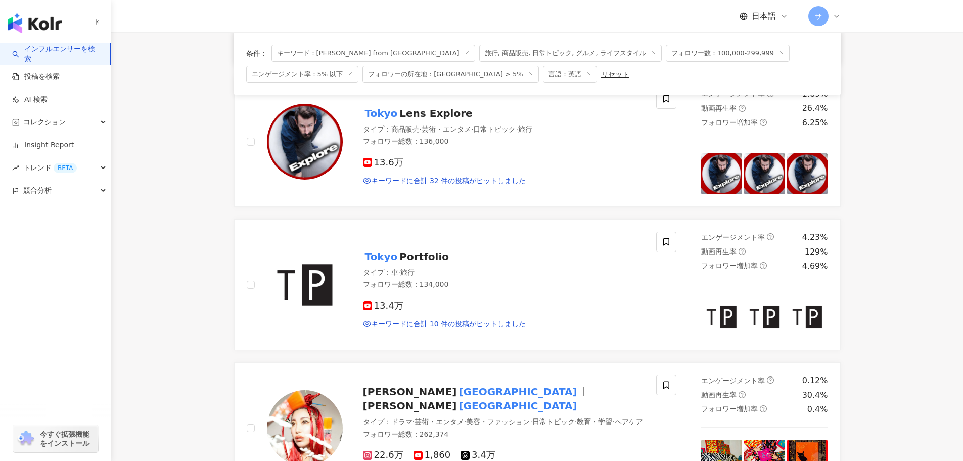
type input "**********"
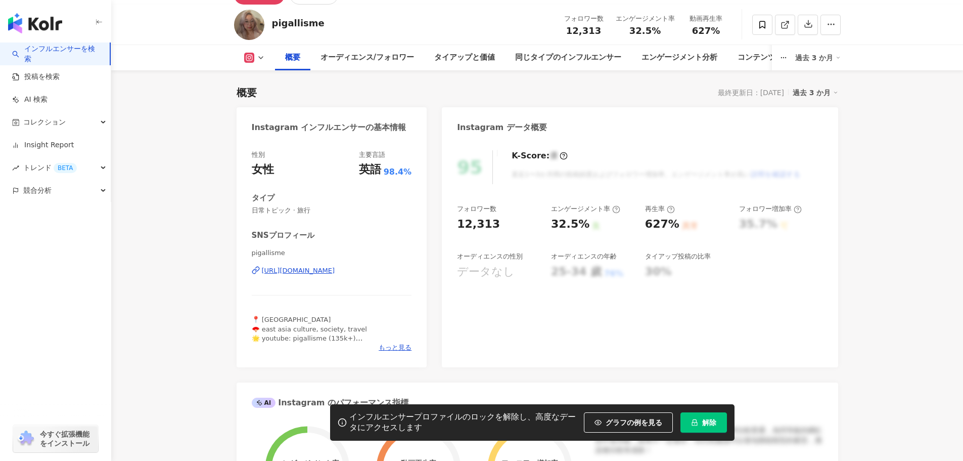
scroll to position [14, 0]
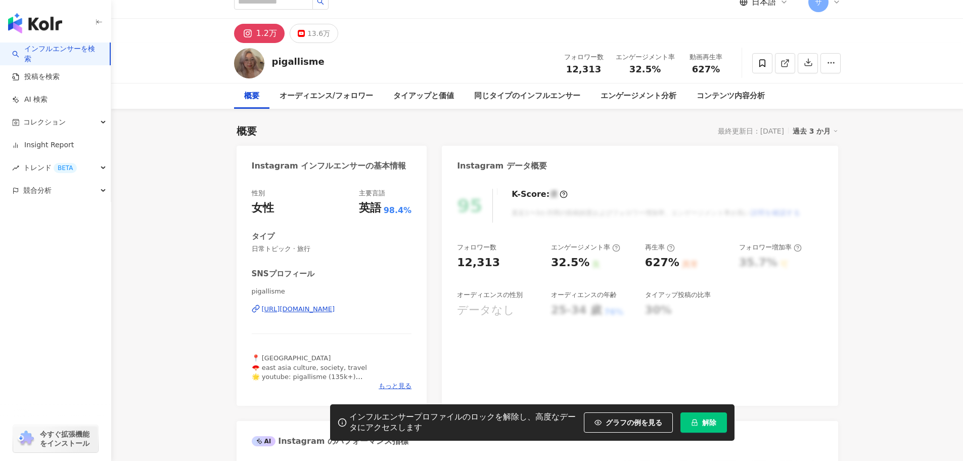
click at [322, 311] on div "https://www.instagram.com/pigallisme/" at bounding box center [298, 308] width 73 height 9
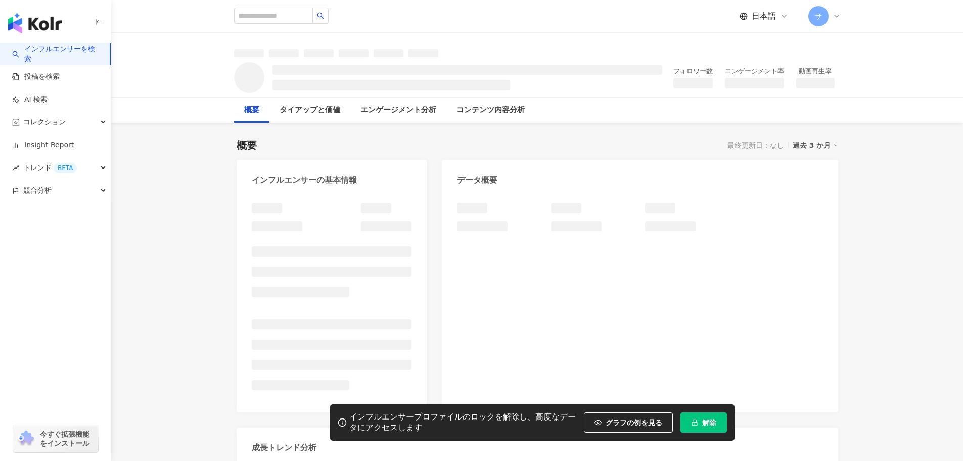
click at [471, 139] on div "概要 最終更新日：なし 過去 3 か月" at bounding box center [538, 145] width 602 height 14
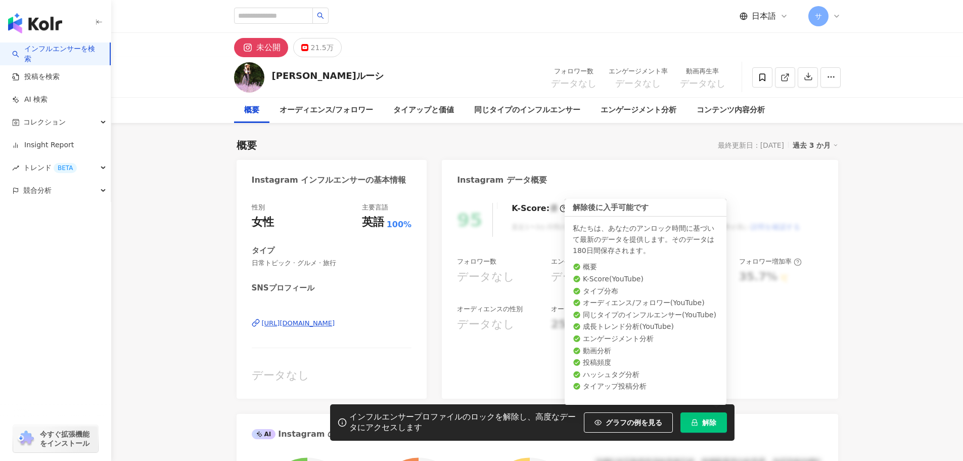
click at [703, 425] on span "解除" at bounding box center [709, 422] width 14 height 8
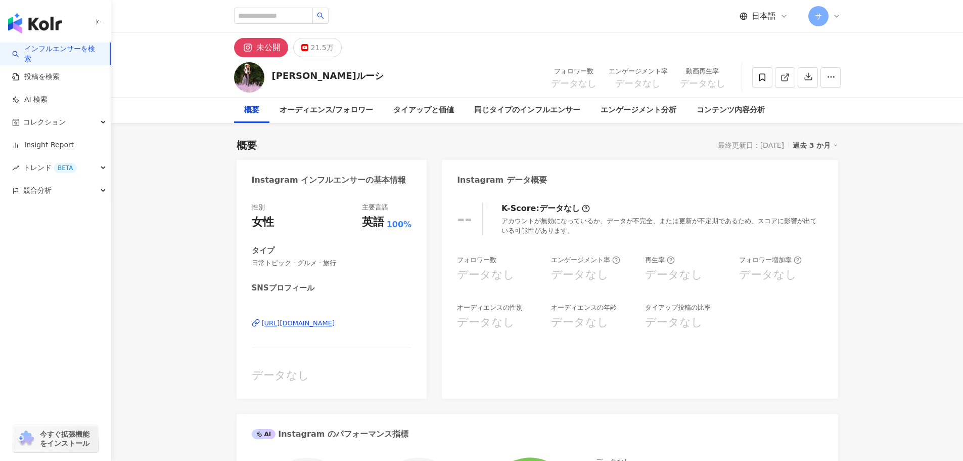
click at [318, 321] on div "https://www.instagram.com/lou_c.s/" at bounding box center [298, 322] width 73 height 9
click at [316, 49] on div "21.5万" at bounding box center [322, 47] width 23 height 14
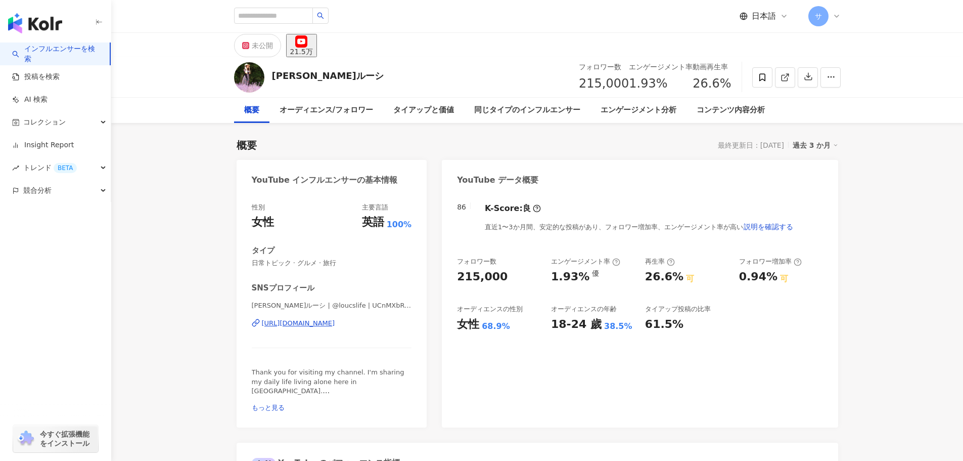
click at [311, 325] on div "https://www.youtube.com/channel/UCnMXbRupDg3mxvOiE35yoRg" at bounding box center [298, 322] width 73 height 9
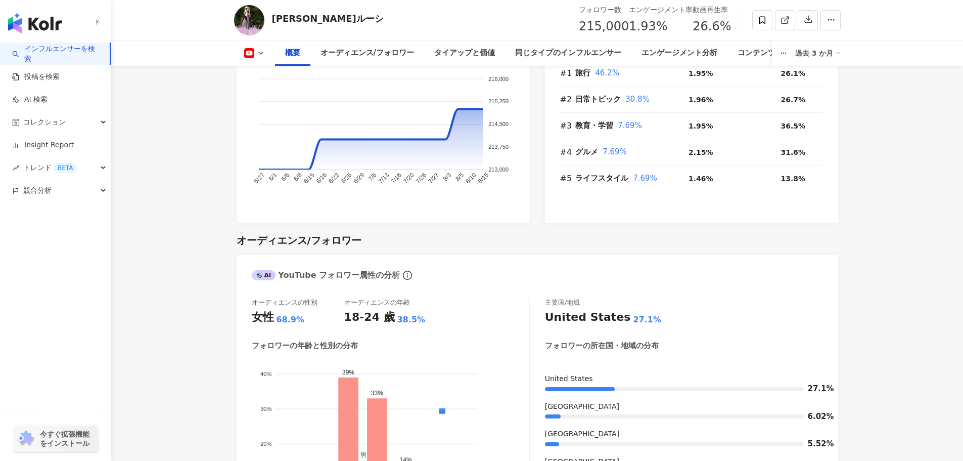
scroll to position [873, 0]
